Goal: Task Accomplishment & Management: Use online tool/utility

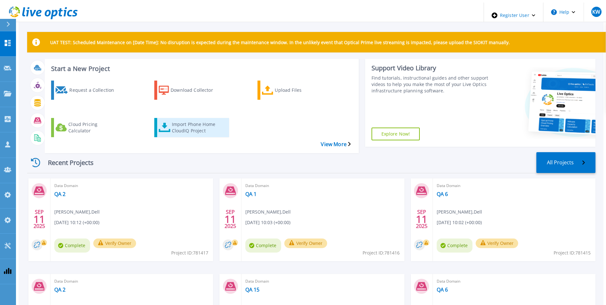
click at [171, 118] on link "Import Phone Home CloudIQ Project" at bounding box center [191, 127] width 75 height 19
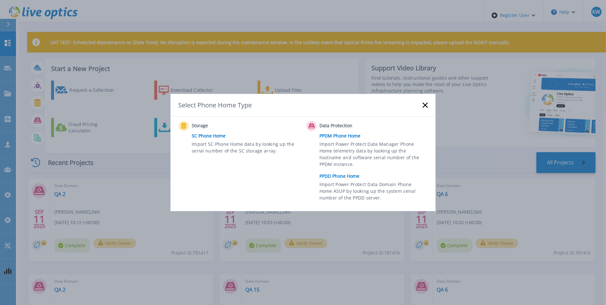
click at [341, 174] on link "PPDD Phone Home" at bounding box center [376, 176] width 112 height 10
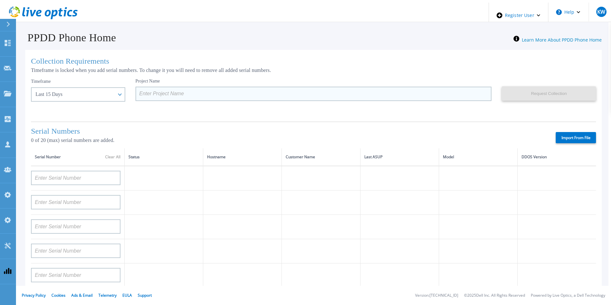
click at [166, 88] on input at bounding box center [313, 94] width 356 height 14
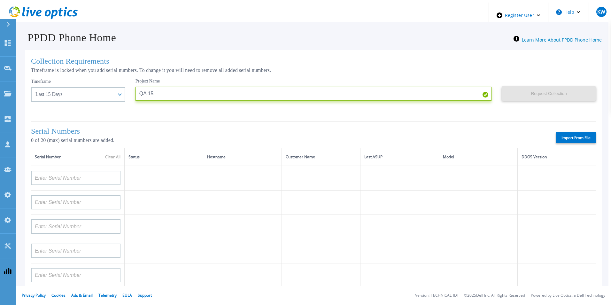
type input "QA 15"
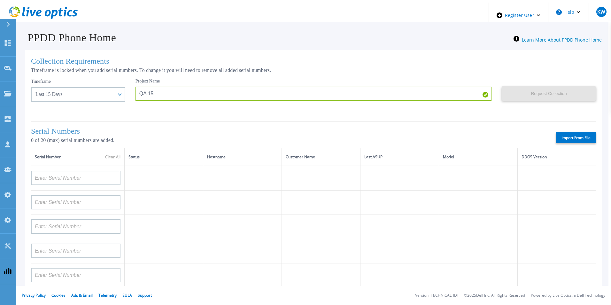
click at [577, 133] on label "Import From File" at bounding box center [576, 137] width 40 height 11
click at [0, 0] on input "Import From File" at bounding box center [0, 0] width 0 height 0
type input "APM00211700095"
type input "APX00232503747"
type input "APM00214914093"
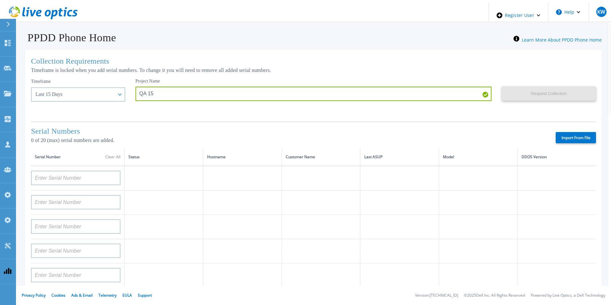
type input "APM00171836329"
type input "APM00212026971"
type input "APM00214914094"
type input "APX00234502218"
type input "APM00212018359"
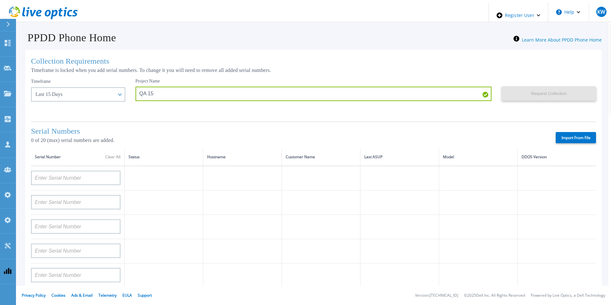
type input "APX00232503745"
type input "APX00232503743"
type input "APM00193603655"
type input "APM00212517749"
type input "APX00232503742"
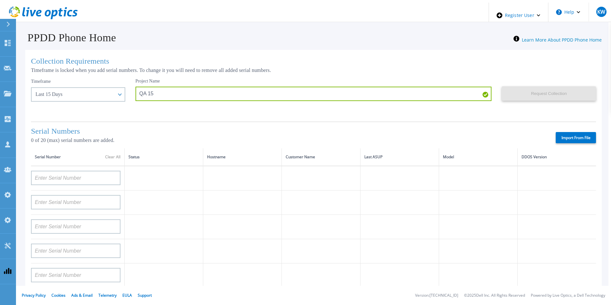
type input "APM00212702822"
type input "APM00212610953"
type input "APM00202614668"
type input "APM00212613652"
type input "APX00222101185"
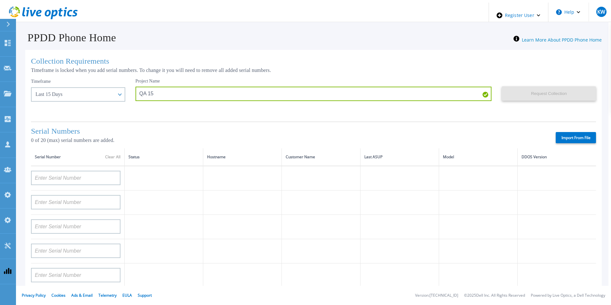
type input "AUDVUX6XJHDJFE"
type input "APM00133543104"
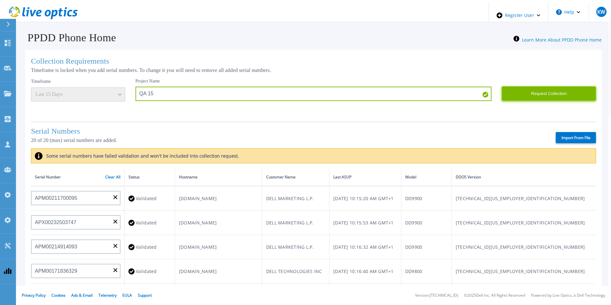
click at [536, 90] on button "Request Collection" at bounding box center [549, 93] width 94 height 14
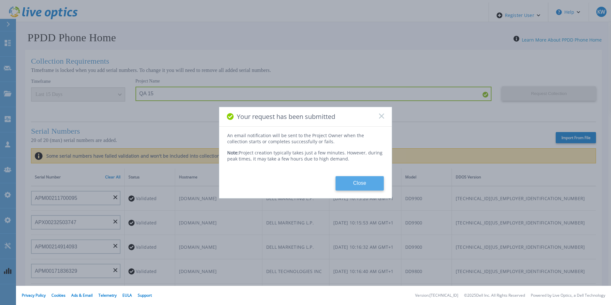
click at [360, 180] on button "Close" at bounding box center [360, 183] width 48 height 14
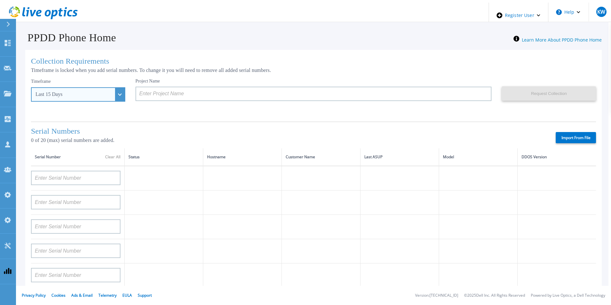
click at [104, 90] on div "Last 15 Days" at bounding box center [78, 94] width 94 height 14
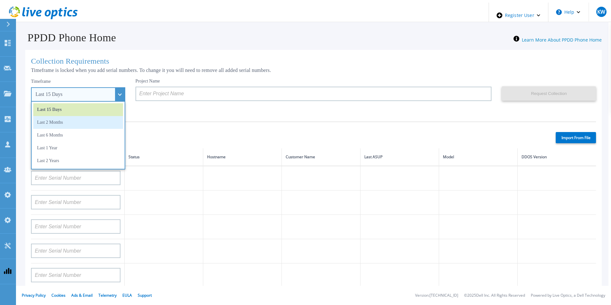
click at [73, 120] on li "Last 2 Months" at bounding box center [78, 122] width 90 height 13
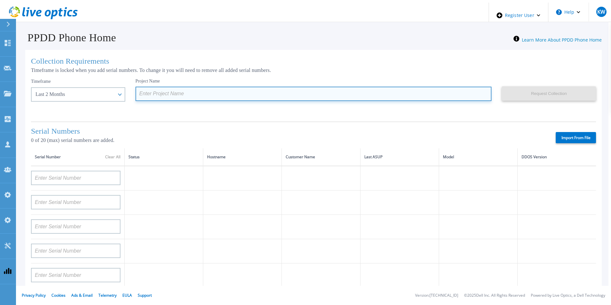
click at [175, 91] on input at bounding box center [313, 94] width 356 height 14
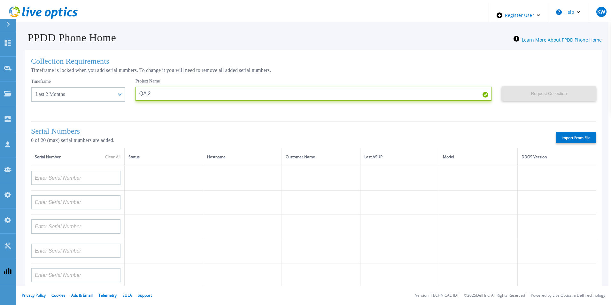
type input "QA 2"
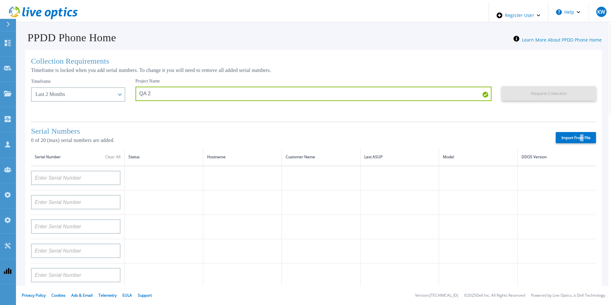
click at [578, 130] on div "Serial Numbers 0 of 20 (max) serial numbers are added. Import From File" at bounding box center [313, 134] width 565 height 27
drag, startPoint x: 578, startPoint y: 130, endPoint x: 569, endPoint y: 136, distance: 11.5
click at [569, 136] on label "Import From File" at bounding box center [576, 137] width 40 height 11
click at [0, 0] on input "Import From File" at bounding box center [0, 0] width 0 height 0
type input "APM00193603655"
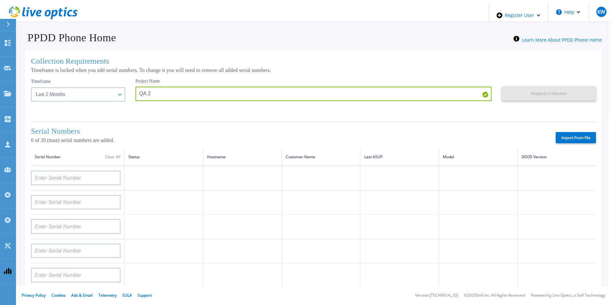
type input "APM00212517749"
type input "APX00232503742"
type input "APM00212702822"
type input "APM00212610953"
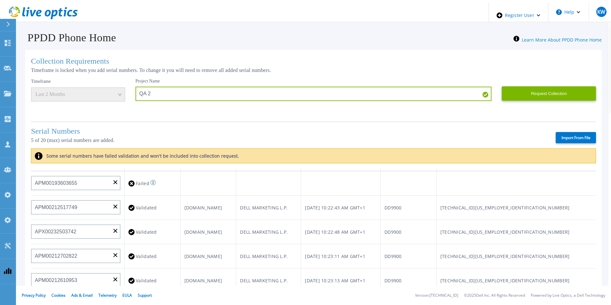
scroll to position [13, 0]
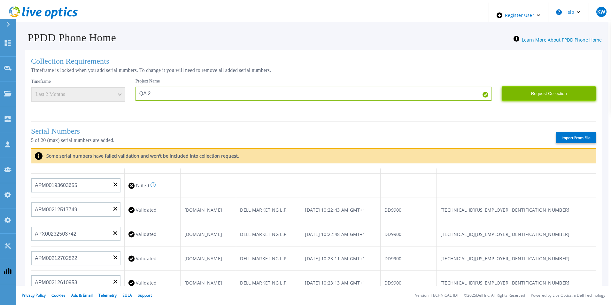
click at [526, 87] on button "Request Collection" at bounding box center [549, 93] width 94 height 14
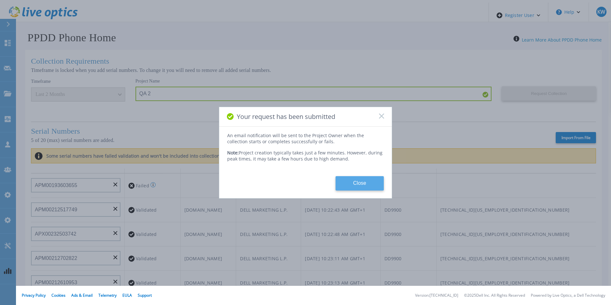
drag, startPoint x: 357, startPoint y: 190, endPoint x: 363, endPoint y: 181, distance: 10.9
click at [363, 181] on div "Your request has been submitted An email notification will be sent to the Proje…" at bounding box center [305, 153] width 173 height 92
click at [363, 181] on button "Close" at bounding box center [360, 183] width 48 height 14
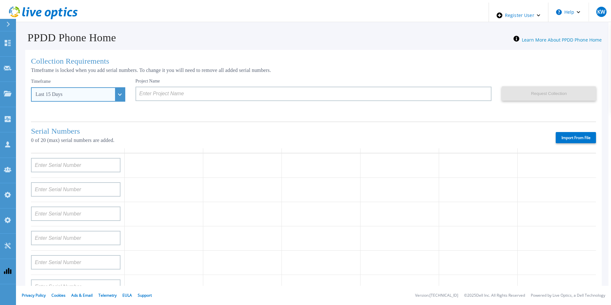
click at [103, 90] on div "Last 15 Days" at bounding box center [78, 94] width 94 height 14
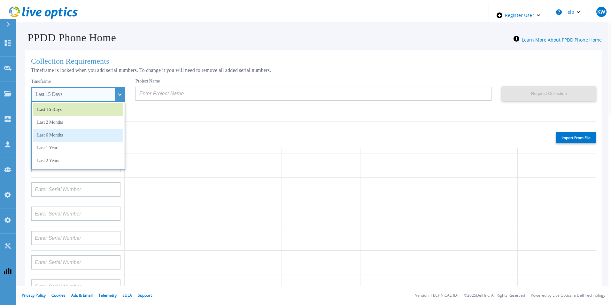
click at [73, 131] on li "Last 6 Months" at bounding box center [78, 135] width 90 height 13
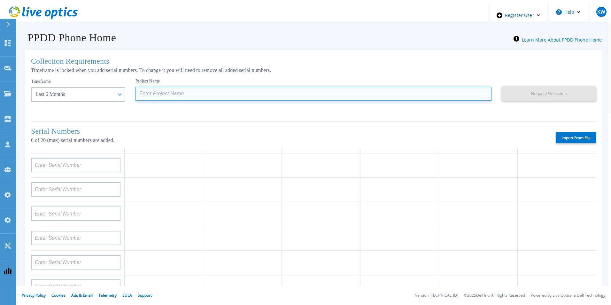
click at [175, 89] on input at bounding box center [313, 94] width 356 height 14
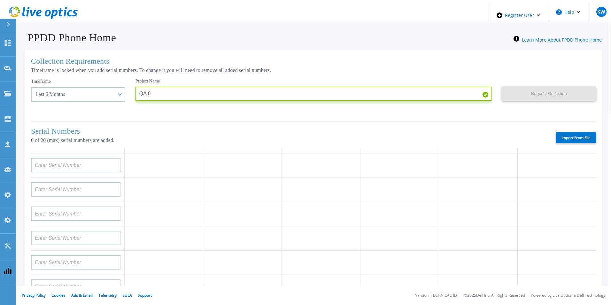
type input "QA 6"
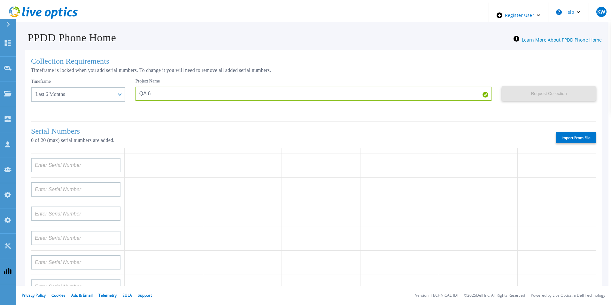
click at [563, 134] on label "Import From File" at bounding box center [576, 137] width 40 height 11
click at [0, 0] on input "Import From File" at bounding box center [0, 0] width 0 height 0
type input "APM00193603655"
type input "APM00212517749"
type input "APX00232503742"
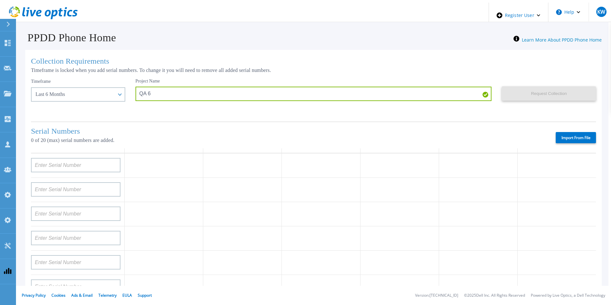
type input "APM00212702822"
type input "APM00212610953"
type input "APM00202614668"
type input "APM00212613652"
type input "APX00222101185"
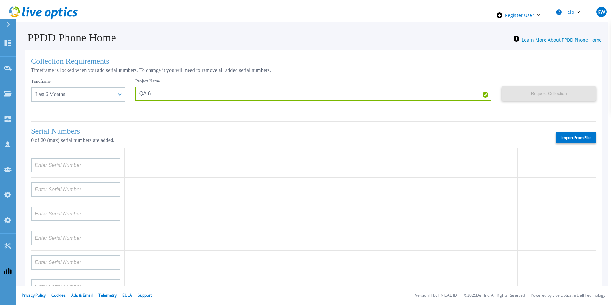
type input "AUDVUX6XJHDJFE"
type input "APM00133543104"
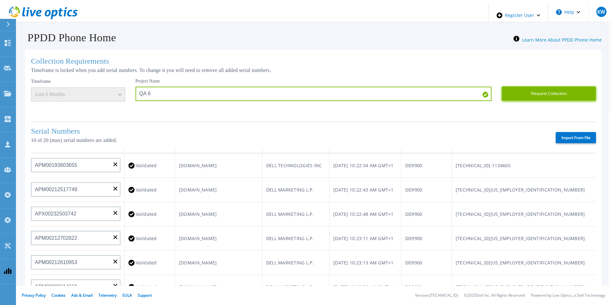
click at [540, 92] on button "Request Collection" at bounding box center [549, 93] width 94 height 14
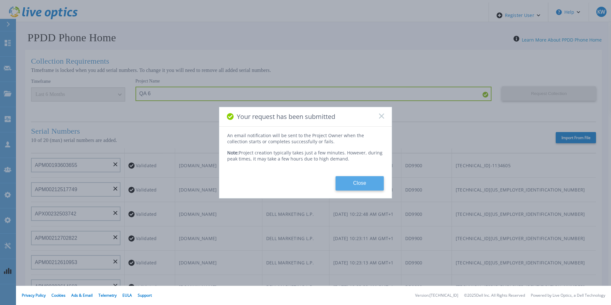
click at [356, 178] on button "Close" at bounding box center [360, 183] width 48 height 14
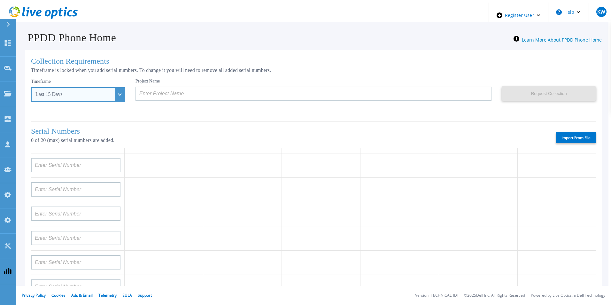
click at [104, 89] on div "Last 15 Days" at bounding box center [78, 94] width 94 height 14
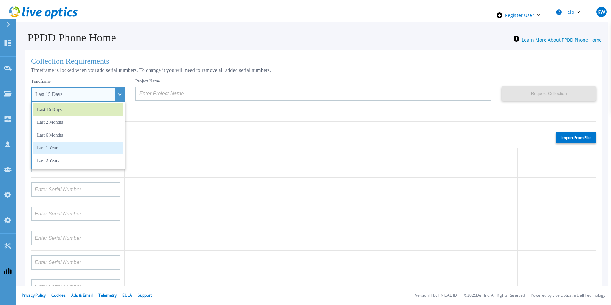
click at [61, 143] on li "Last 1 Year" at bounding box center [78, 148] width 90 height 13
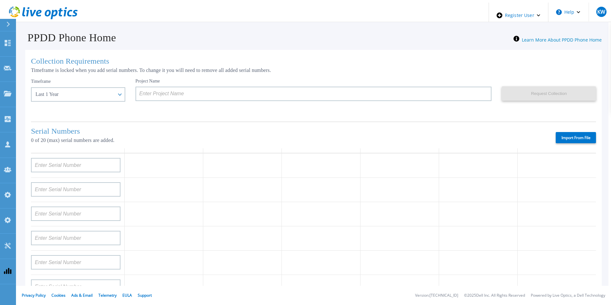
click at [575, 136] on label "Import From File" at bounding box center [576, 137] width 40 height 11
click at [0, 0] on input "Import From File" at bounding box center [0, 0] width 0 height 0
type input "APM00193603655"
type input "APM00212517749"
type input "APX00232503742"
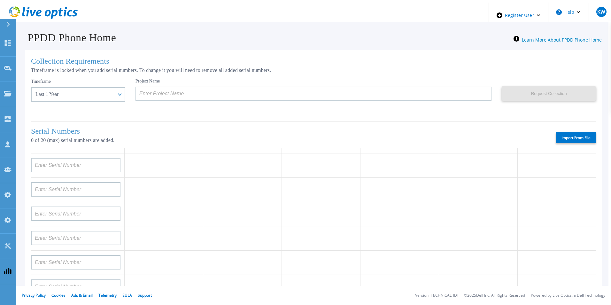
type input "APM00212702822"
type input "APM00212610953"
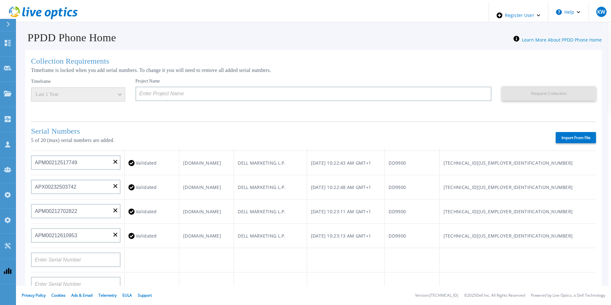
scroll to position [0, 0]
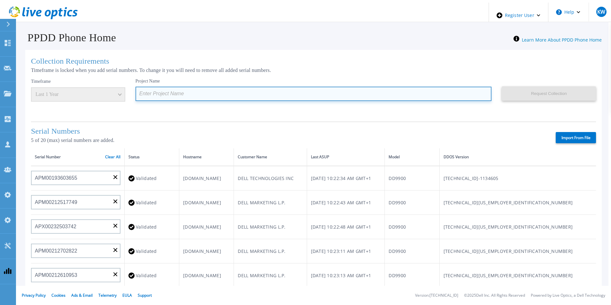
click at [207, 89] on input at bounding box center [313, 94] width 356 height 14
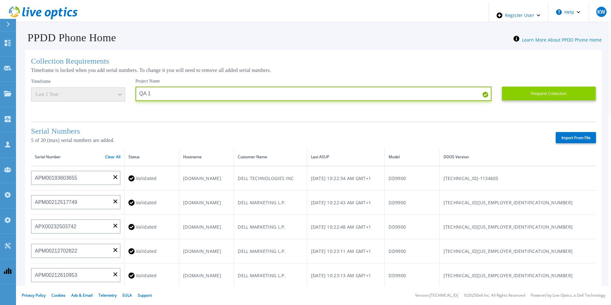
type input "QA 1"
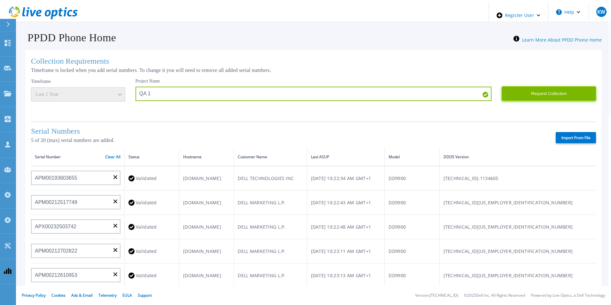
click at [518, 97] on button "Request Collection" at bounding box center [549, 93] width 94 height 14
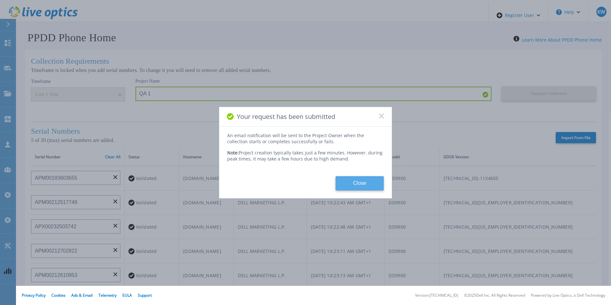
click at [342, 179] on button "Close" at bounding box center [360, 183] width 48 height 14
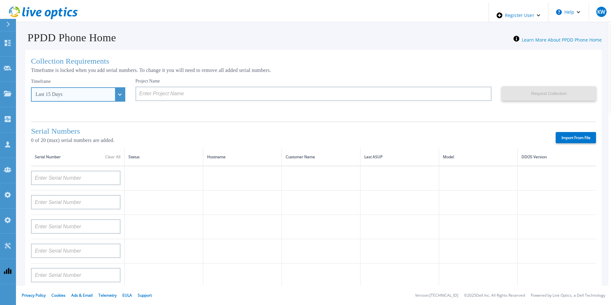
click at [105, 95] on div "Last 15 Days" at bounding box center [78, 94] width 94 height 14
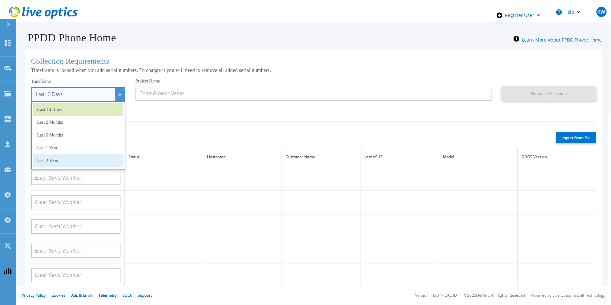
click at [54, 154] on li "Last 2 Years" at bounding box center [78, 160] width 90 height 13
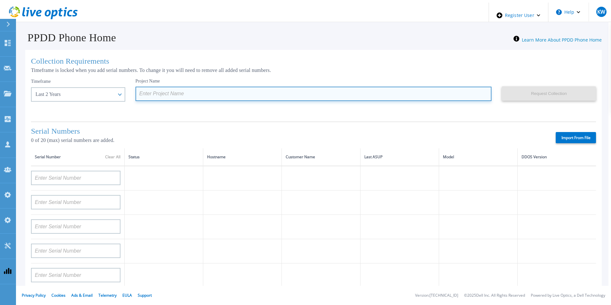
click at [400, 89] on input at bounding box center [313, 94] width 356 height 14
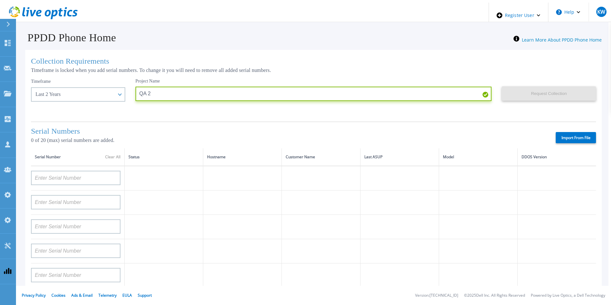
type input "QA 2"
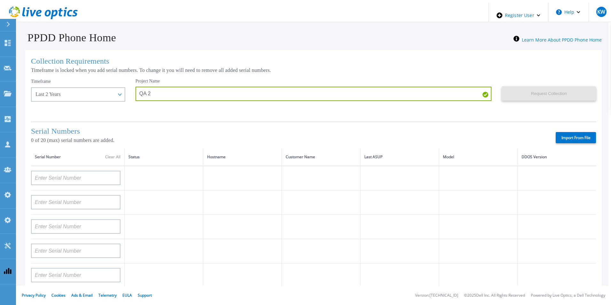
click at [561, 134] on label "Import From File" at bounding box center [576, 137] width 40 height 11
click at [0, 0] on input "Import From File" at bounding box center [0, 0] width 0 height 0
type input "APM00193603655"
type input "APM00212517749"
type input "APX00232503742"
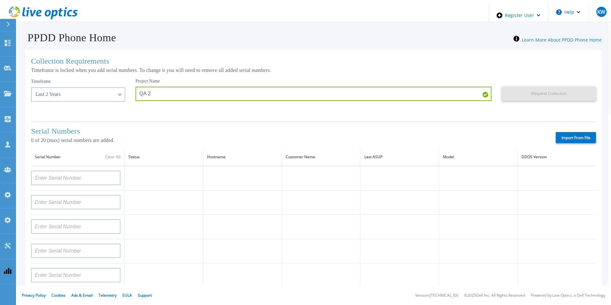
type input "APM00212702822"
type input "APM00212610953"
type input "APM00202614668"
type input "APM00212613652"
type input "APX00222101185"
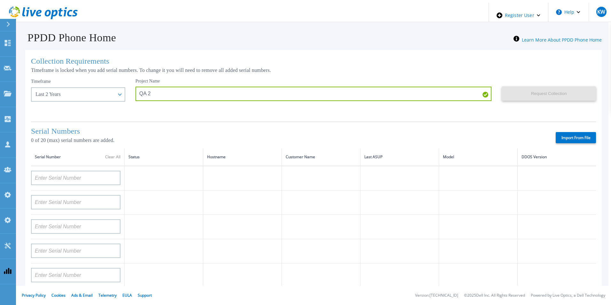
type input "AUDVUX6XJHDJFE"
type input "APM00133543104"
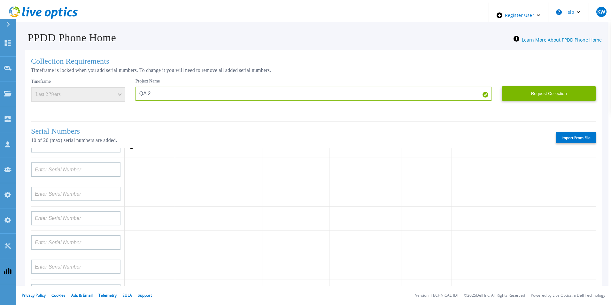
scroll to position [209, 0]
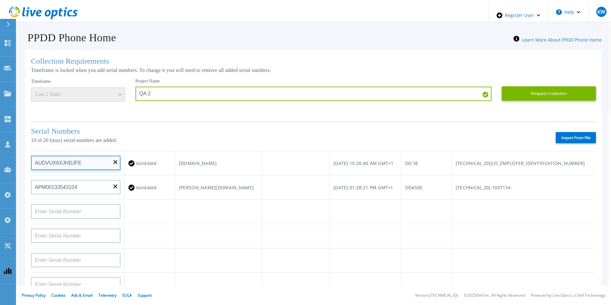
click at [115, 160] on input "AUDVUX6XJHDJFE" at bounding box center [75, 163] width 89 height 14
click at [112, 164] on input "AUDVUX6XJHDJFE" at bounding box center [75, 163] width 89 height 14
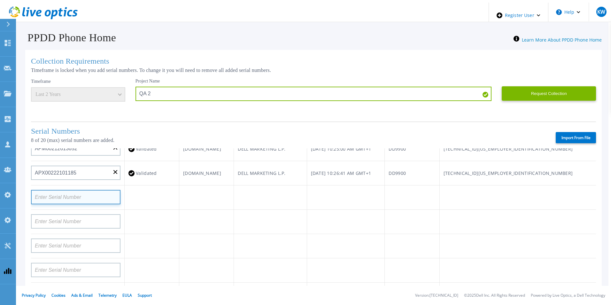
scroll to position [174, 0]
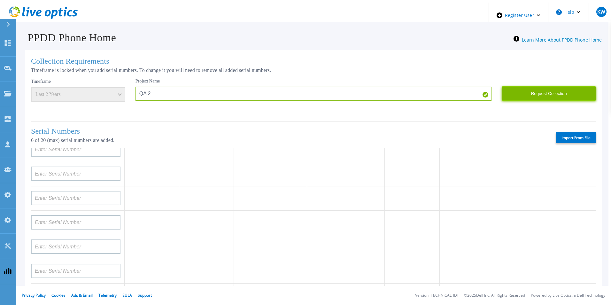
click at [550, 95] on button "Request Collection" at bounding box center [549, 93] width 94 height 14
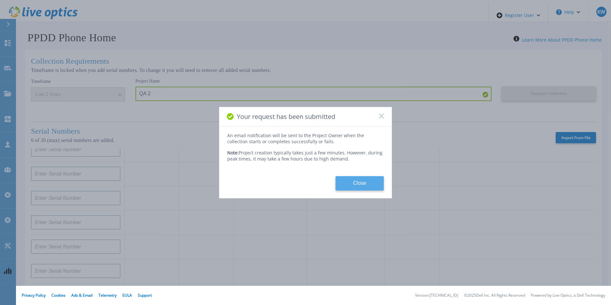
click at [348, 184] on button "Close" at bounding box center [360, 183] width 48 height 14
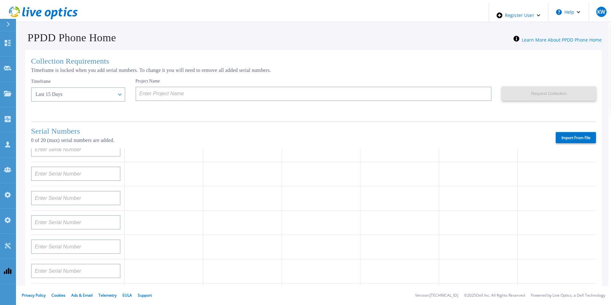
click at [58, 8] on icon at bounding box center [60, 12] width 4 height 8
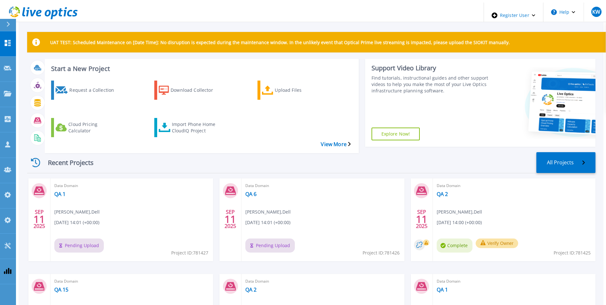
scroll to position [76, 0]
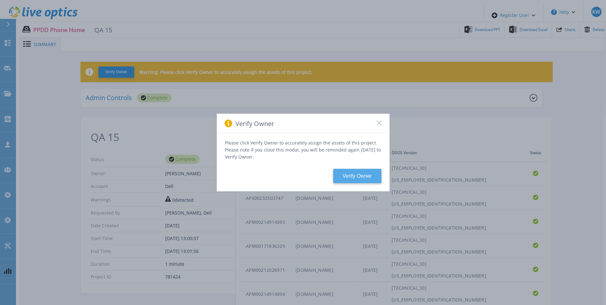
click at [349, 174] on button "Verify Owner" at bounding box center [357, 176] width 48 height 14
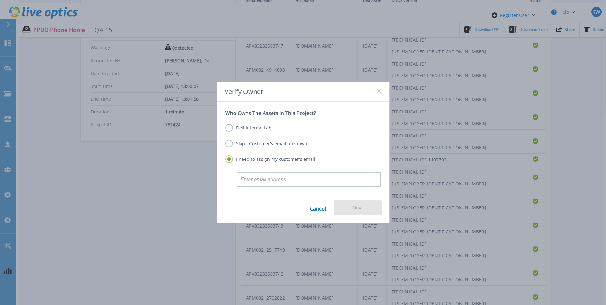
scroll to position [152, 0]
click at [380, 89] on icon at bounding box center [379, 91] width 5 height 5
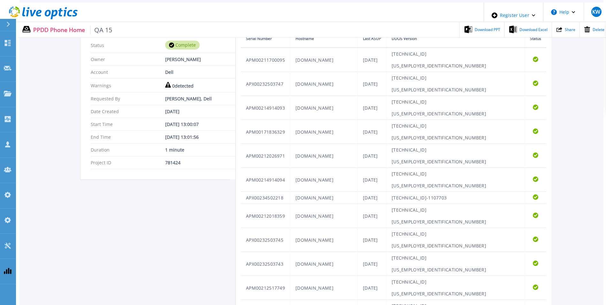
scroll to position [0, 0]
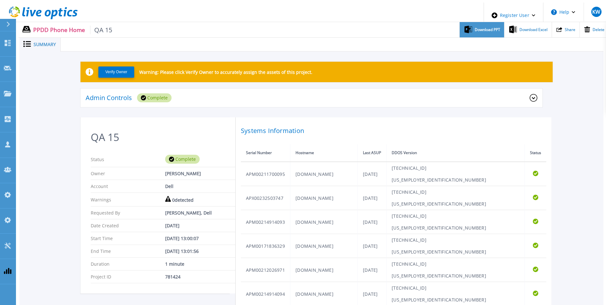
click at [489, 22] on div "Download PPT" at bounding box center [482, 30] width 44 height 16
click at [520, 28] on span "Download Excel" at bounding box center [534, 30] width 28 height 4
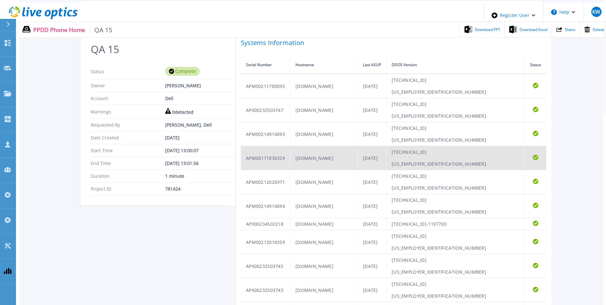
scroll to position [88, 0]
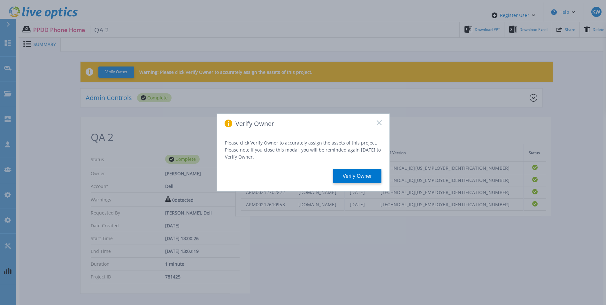
click at [380, 125] on rect at bounding box center [378, 122] width 5 height 5
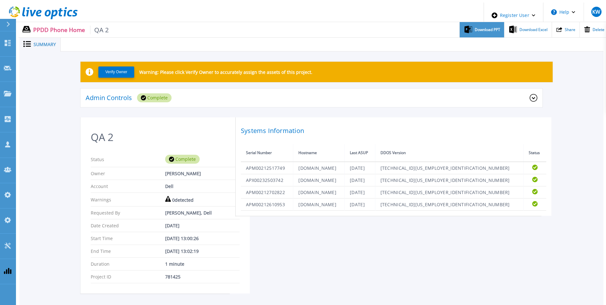
click at [482, 32] on div "Download PPT" at bounding box center [482, 30] width 44 height 16
click at [427, 43] on div at bounding box center [332, 44] width 543 height 14
click at [534, 28] on span "Download Excel" at bounding box center [534, 30] width 28 height 4
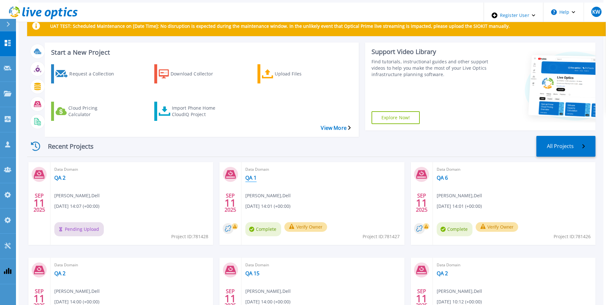
scroll to position [15, 0]
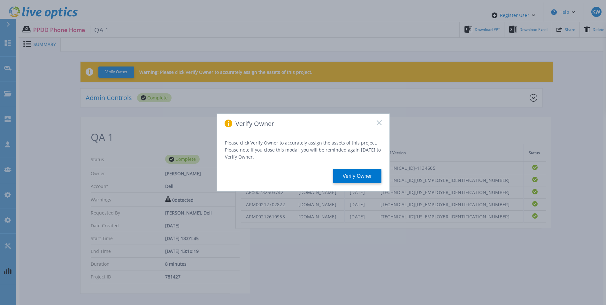
click at [380, 124] on icon at bounding box center [379, 122] width 5 height 5
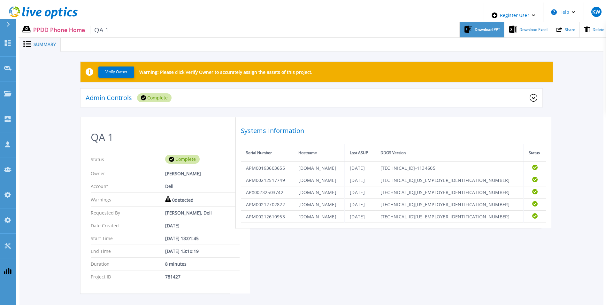
click at [475, 28] on span "Download PPT" at bounding box center [488, 30] width 26 height 4
click at [418, 39] on div at bounding box center [332, 44] width 543 height 14
click at [520, 28] on span "Download Excel" at bounding box center [534, 30] width 28 height 4
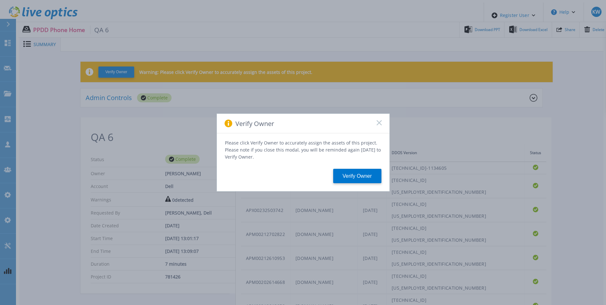
click at [380, 125] on rect at bounding box center [378, 122] width 5 height 5
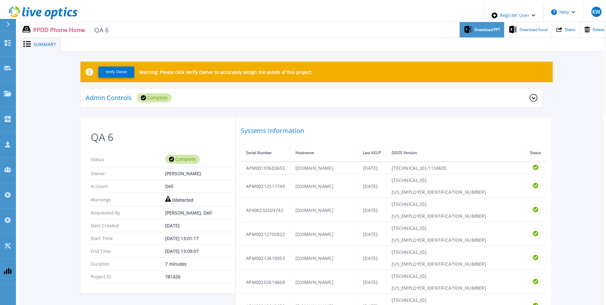
click at [475, 29] on span "Download PPT" at bounding box center [488, 30] width 26 height 4
click at [427, 44] on div at bounding box center [332, 44] width 543 height 14
click at [517, 28] on div "Download Excel" at bounding box center [528, 30] width 47 height 16
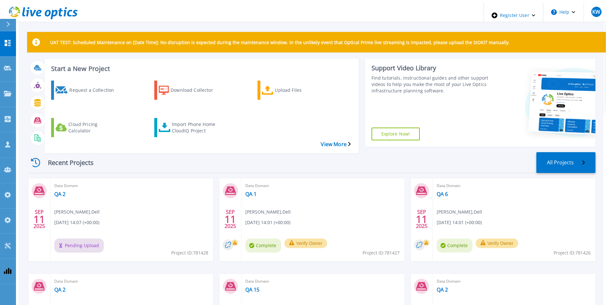
click at [150, 152] on div "Recent Projects All Projects" at bounding box center [311, 162] width 568 height 21
click at [201, 153] on div "Recent Projects All Projects" at bounding box center [311, 162] width 568 height 21
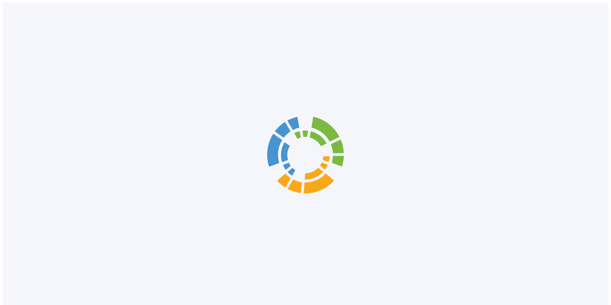
click at [25, 3] on div at bounding box center [306, 155] width 606 height 305
click at [228, 59] on div at bounding box center [306, 155] width 606 height 305
click at [258, 104] on div at bounding box center [306, 155] width 606 height 305
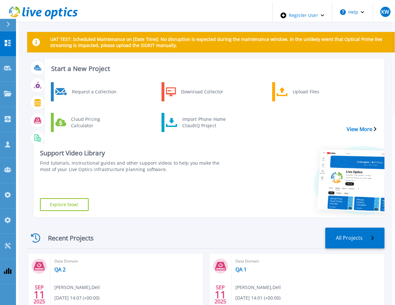
scroll to position [67, 0]
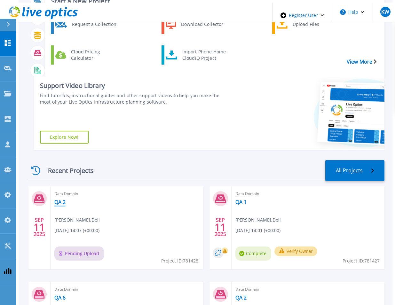
click at [54, 199] on link "QA 2" at bounding box center [59, 202] width 11 height 6
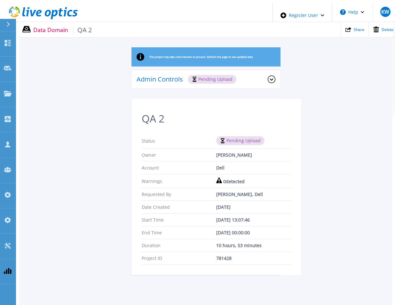
click at [90, 154] on div "This project may take a few minutes to process. Refresh the page to see updated…" at bounding box center [205, 164] width 373 height 235
click at [88, 142] on div "This project may take a few minutes to process. Refresh the page to see updated…" at bounding box center [205, 164] width 373 height 235
click at [131, 89] on div "Admin Controls Processing Download Raw Files Retry Delete" at bounding box center [205, 84] width 149 height 29
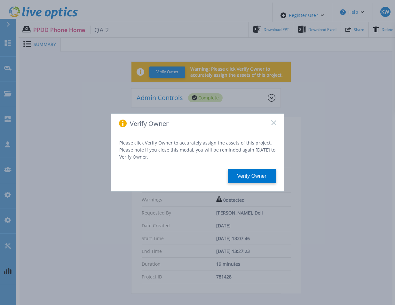
click at [275, 125] on icon at bounding box center [273, 122] width 5 height 5
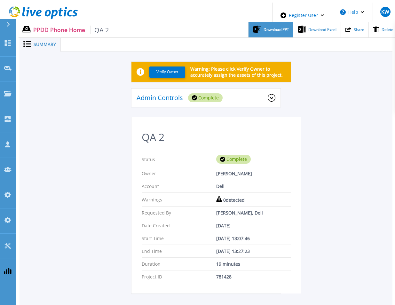
click at [274, 28] on span "Download PPT" at bounding box center [276, 30] width 26 height 4
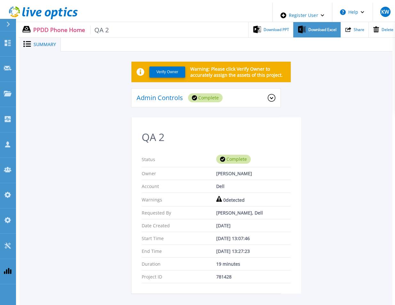
click at [308, 28] on span "Download Excel" at bounding box center [322, 30] width 28 height 4
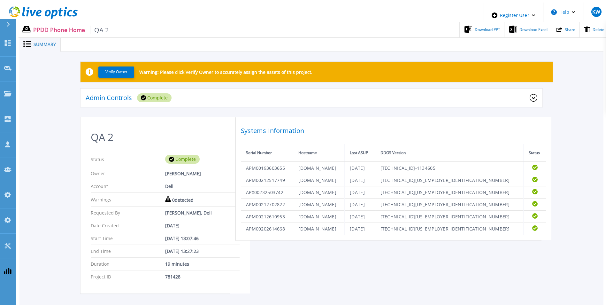
click at [177, 10] on header "Register User Help KW Dell Admin User [PERSON_NAME] [PERSON_NAME][EMAIL_ADDRESS…" at bounding box center [306, 12] width 606 height 19
click at [383, 30] on ul "Download PPT Download Excel Share Delete" at bounding box center [359, 29] width 500 height 15
click at [58, 8] on icon at bounding box center [60, 12] width 4 height 8
